Goal: Task Accomplishment & Management: Manage account settings

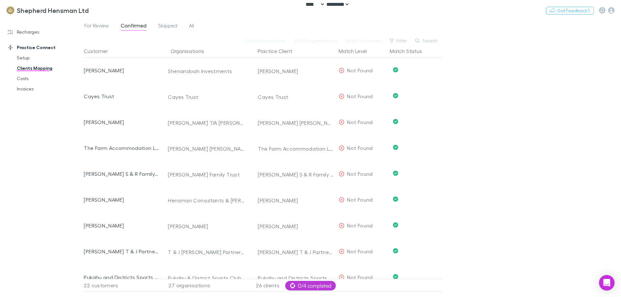
select select "****"
click at [27, 32] on link "Recharges" at bounding box center [44, 32] width 86 height 10
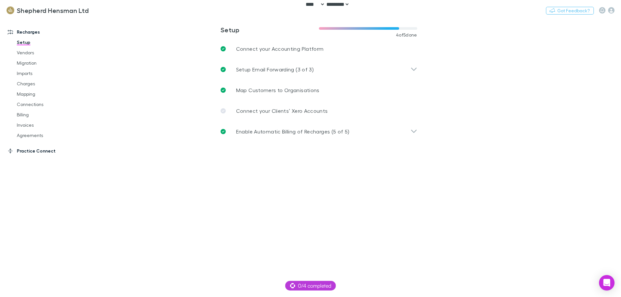
click at [25, 154] on link "Practice Connect" at bounding box center [44, 151] width 86 height 10
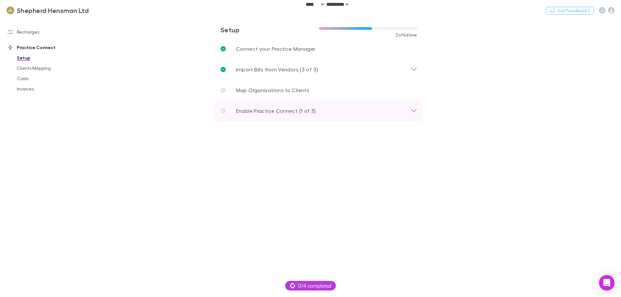
click at [253, 116] on div "Enable Practice Connect (1 of 3)" at bounding box center [319, 111] width 207 height 21
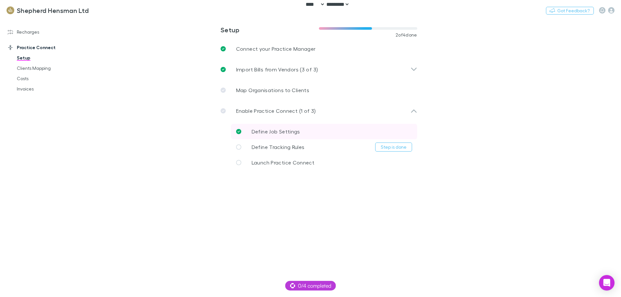
click at [264, 135] on p "Define Job Settings" at bounding box center [276, 132] width 49 height 8
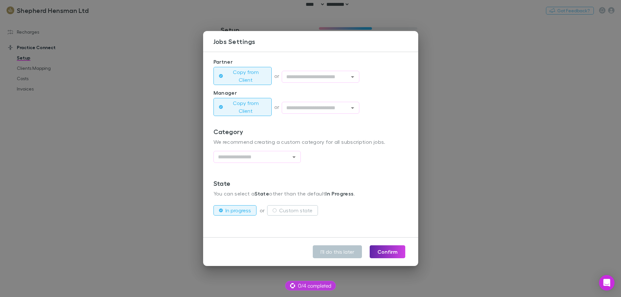
scroll to position [149, 0]
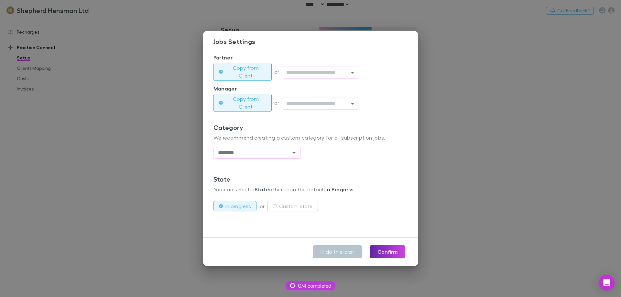
type input "********"
drag, startPoint x: 124, startPoint y: 93, endPoint x: 117, endPoint y: 95, distance: 7.5
click at [121, 93] on div "**********" at bounding box center [310, 148] width 621 height 297
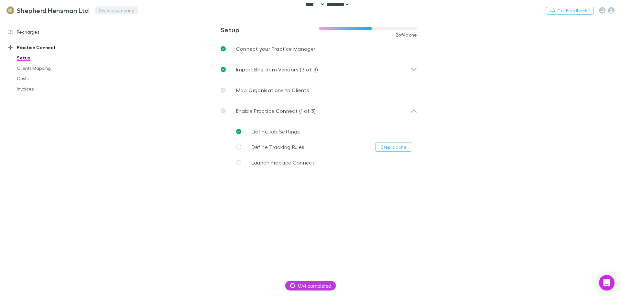
click at [123, 10] on button "Switch company" at bounding box center [116, 10] width 43 height 8
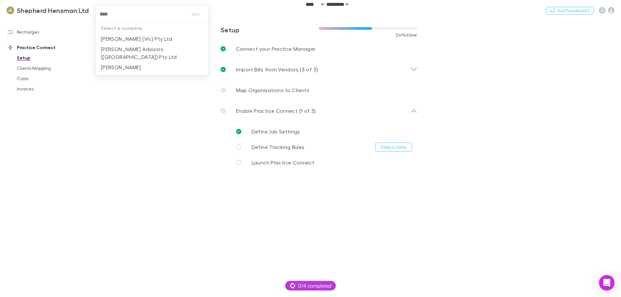
type input "*****"
click at [136, 47] on p "[PERSON_NAME] Advisors ([GEOGRAPHIC_DATA]) Pty Ltd" at bounding box center [152, 53] width 102 height 16
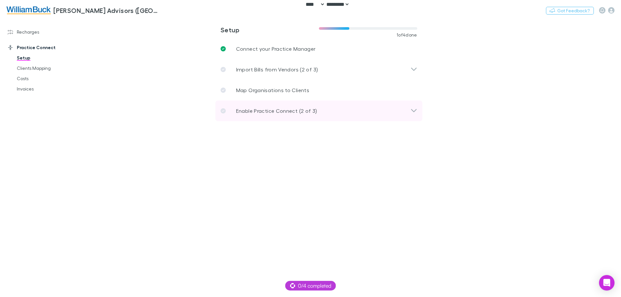
click at [256, 114] on p "Enable Practice Connect (2 of 3)" at bounding box center [276, 111] width 81 height 8
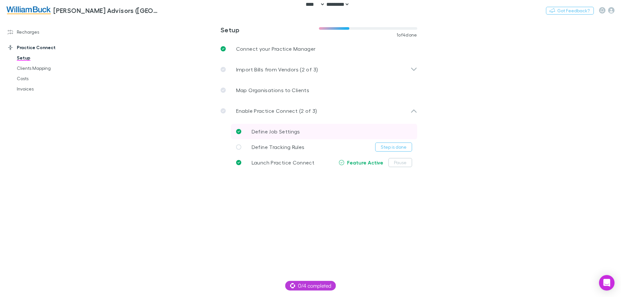
click at [282, 133] on span "Define Job Settings" at bounding box center [276, 132] width 49 height 6
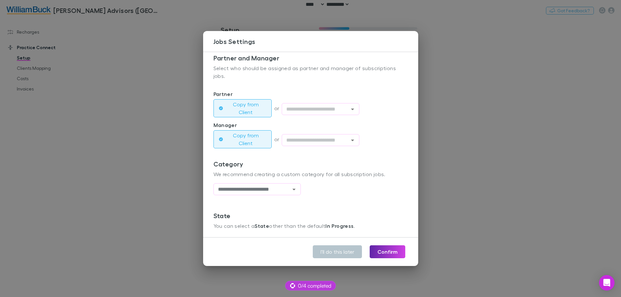
scroll to position [129, 0]
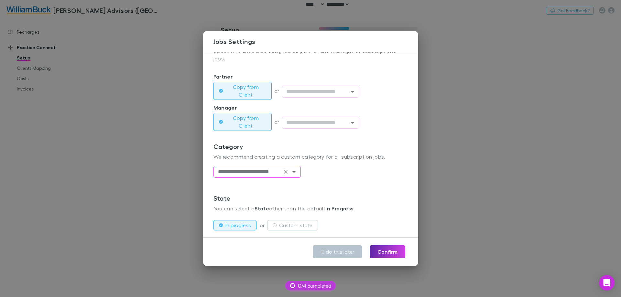
click at [297, 174] on icon "Open" at bounding box center [294, 172] width 8 height 8
click at [347, 189] on div "**********" at bounding box center [311, 169] width 195 height 52
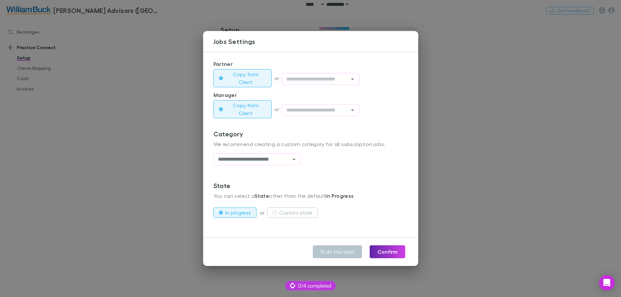
scroll to position [149, 0]
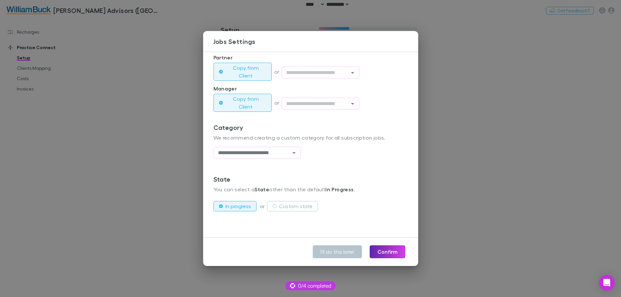
drag, startPoint x: 80, startPoint y: 112, endPoint x: 75, endPoint y: 106, distance: 7.6
click at [80, 112] on div "**********" at bounding box center [310, 148] width 621 height 297
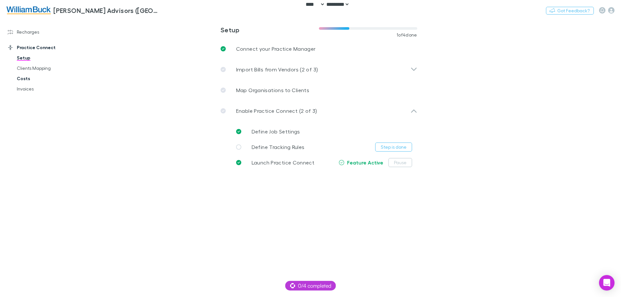
click at [30, 76] on link "Costs" at bounding box center [48, 78] width 77 height 10
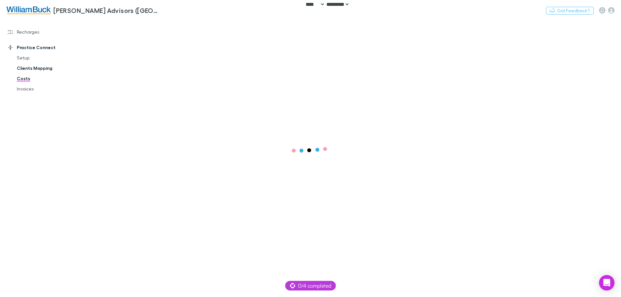
click at [36, 71] on link "Clients Mapping" at bounding box center [48, 68] width 77 height 10
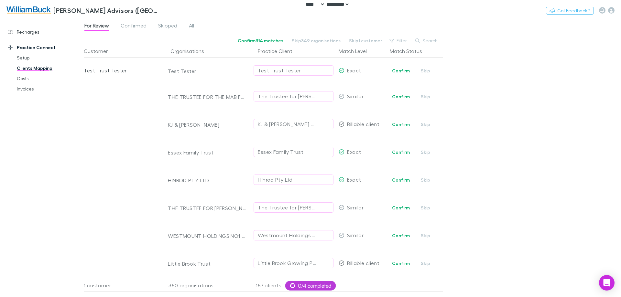
click at [427, 41] on button "Search" at bounding box center [426, 41] width 29 height 8
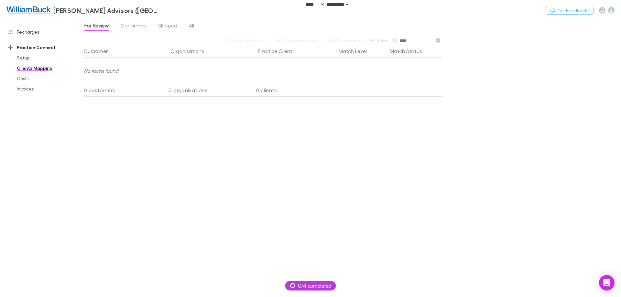
type input "****"
click at [187, 25] on div "For Review Confirmed Skipped All" at bounding box center [142, 26] width 116 height 10
click at [190, 25] on span "All" at bounding box center [191, 26] width 5 height 8
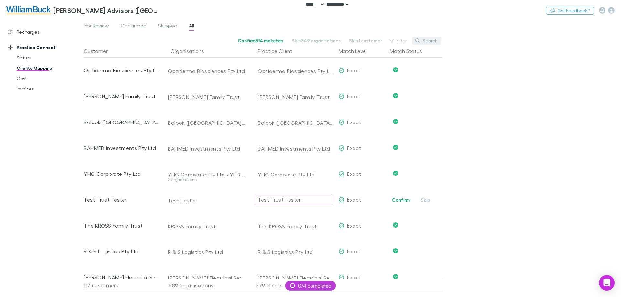
click at [428, 41] on button "Search" at bounding box center [426, 41] width 29 height 8
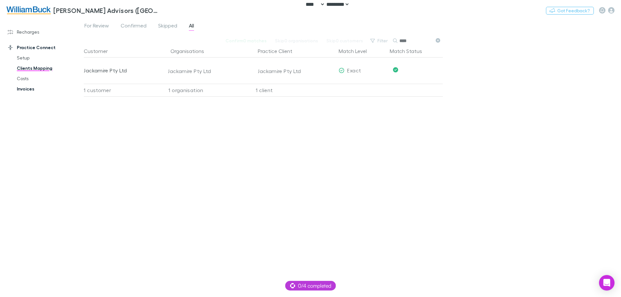
type input "****"
click at [17, 89] on link "Invoices" at bounding box center [48, 89] width 77 height 10
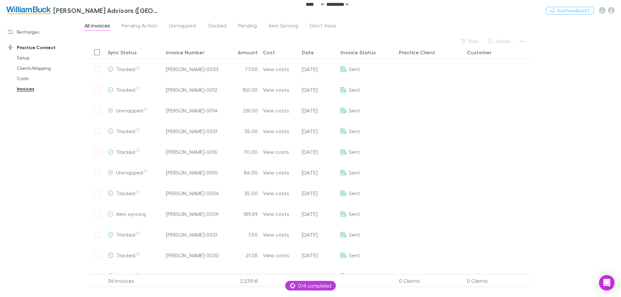
click at [513, 40] on button "Search" at bounding box center [500, 42] width 29 height 8
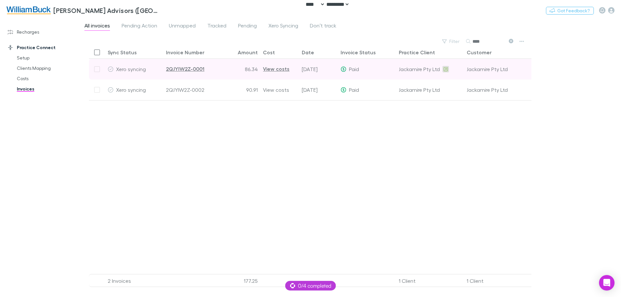
type input "****"
click at [447, 67] on icon at bounding box center [446, 69] width 4 height 5
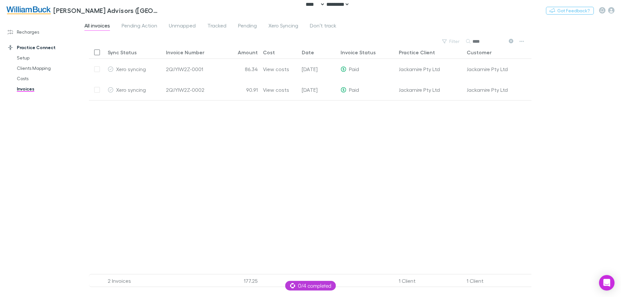
drag, startPoint x: 3, startPoint y: 283, endPoint x: 196, endPoint y: 175, distance: 221.7
click at [200, 173] on div at bounding box center [340, 189] width 502 height 179
click at [175, 10] on button "Switch company" at bounding box center [188, 10] width 43 height 8
type input "***"
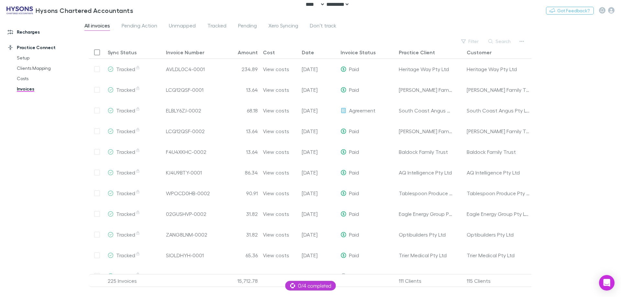
click at [35, 32] on link "Recharges" at bounding box center [44, 32] width 86 height 10
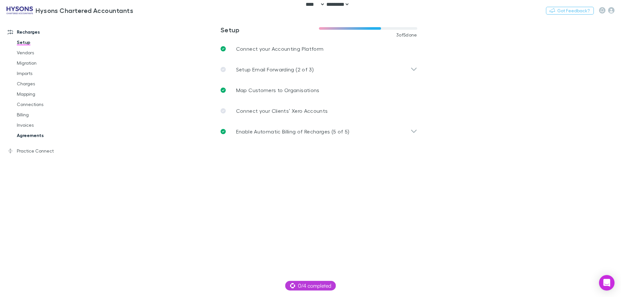
click at [31, 135] on link "Agreements" at bounding box center [48, 135] width 77 height 10
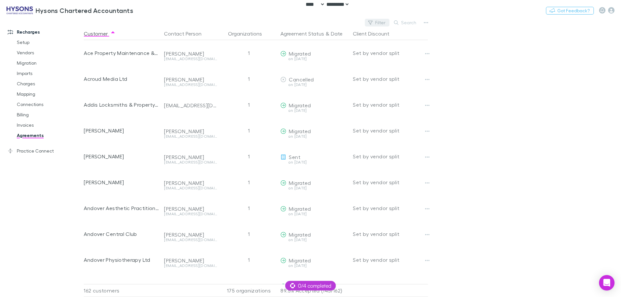
click at [385, 21] on button "Filter" at bounding box center [377, 23] width 25 height 8
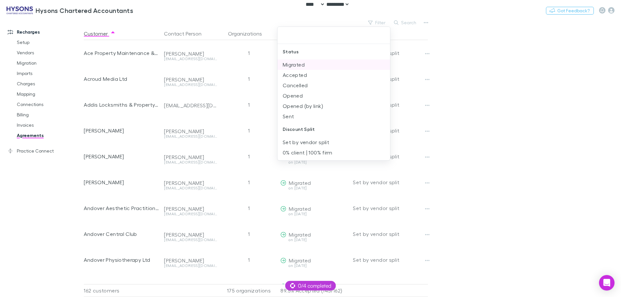
click at [311, 64] on li "Migrated" at bounding box center [334, 65] width 113 height 10
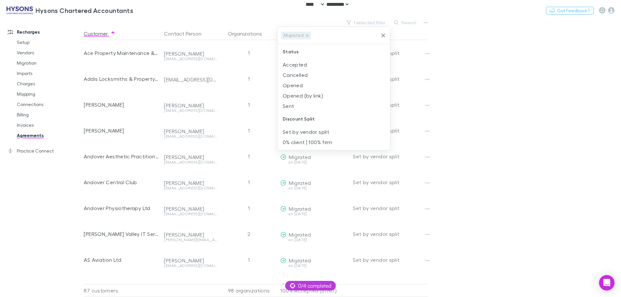
click at [311, 64] on li "Accepted" at bounding box center [334, 65] width 113 height 10
click at [311, 76] on li "Opened" at bounding box center [334, 75] width 113 height 10
click at [312, 81] on li "Opened (by link)" at bounding box center [334, 85] width 113 height 10
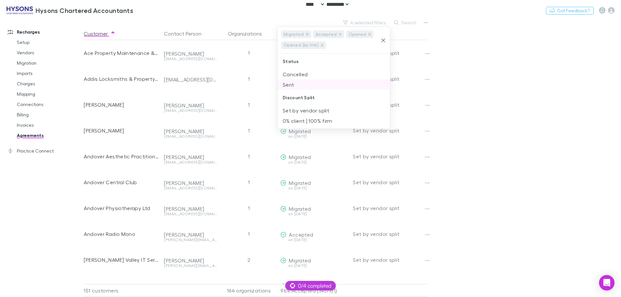
click at [291, 85] on li "Sent" at bounding box center [334, 85] width 113 height 10
click at [512, 82] on div at bounding box center [310, 148] width 621 height 297
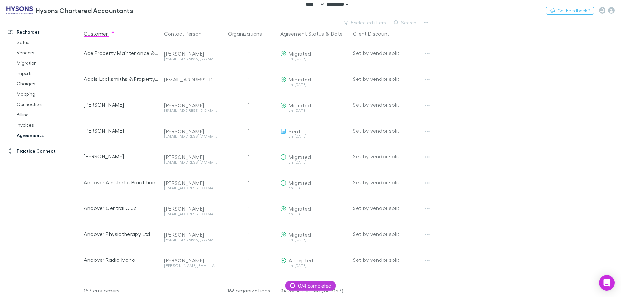
drag, startPoint x: 36, startPoint y: 145, endPoint x: 36, endPoint y: 151, distance: 6.5
click at [36, 145] on div "Practice Connect Setup Clients Mapping Costs Invoices" at bounding box center [44, 149] width 86 height 16
click at [36, 151] on link "Practice Connect" at bounding box center [44, 151] width 86 height 10
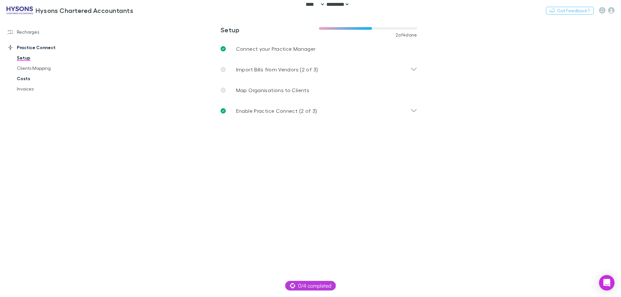
click at [27, 81] on link "Costs" at bounding box center [48, 78] width 77 height 10
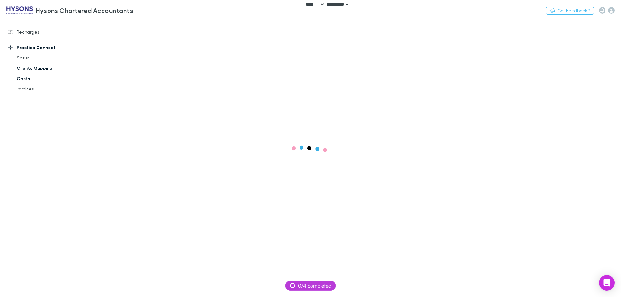
click at [30, 69] on link "Clients Mapping" at bounding box center [48, 68] width 77 height 10
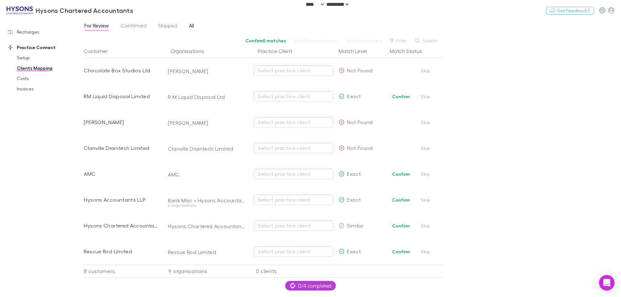
click at [192, 28] on span "All" at bounding box center [191, 26] width 5 height 8
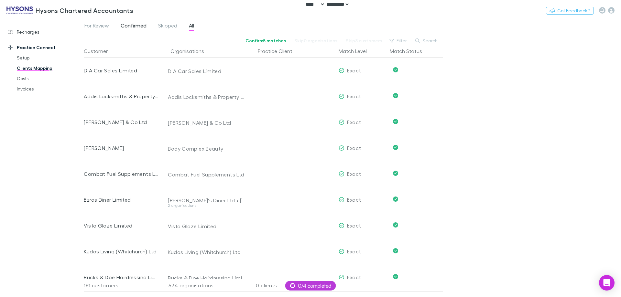
click at [132, 28] on span "Confirmed" at bounding box center [134, 26] width 26 height 8
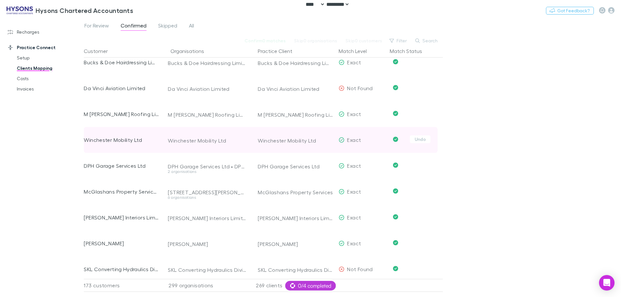
scroll to position [227, 0]
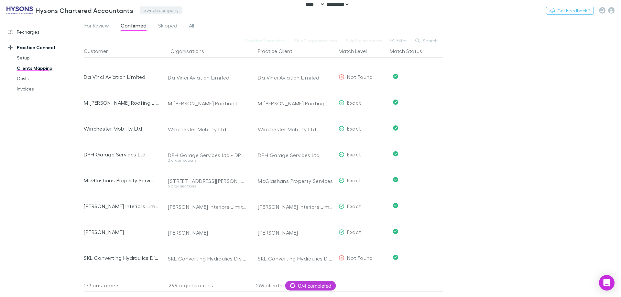
click at [167, 11] on button "Switch company" at bounding box center [161, 10] width 43 height 8
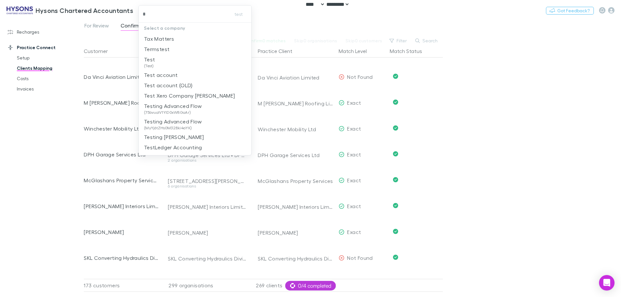
type input "**"
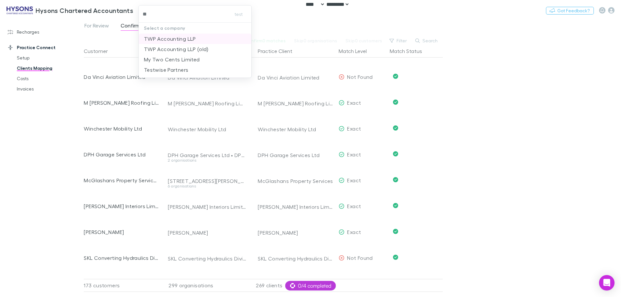
click at [167, 38] on p "TWP Accounting LLP" at bounding box center [170, 39] width 52 height 8
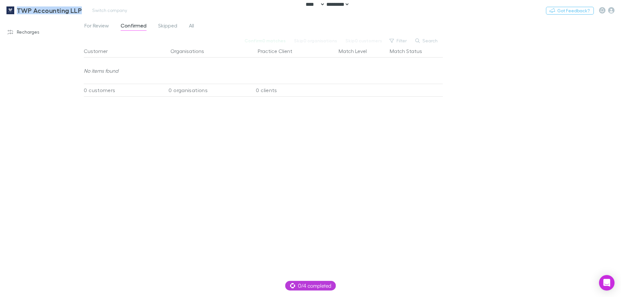
drag, startPoint x: 18, startPoint y: 2, endPoint x: 82, endPoint y: 6, distance: 63.9
click at [82, 6] on div "TWP Accounting LLP Switch company Nothing Got Feedback?" at bounding box center [310, 10] width 621 height 21
copy h3 "TWP Accounting LLP"
